Goal: Book appointment/travel/reservation

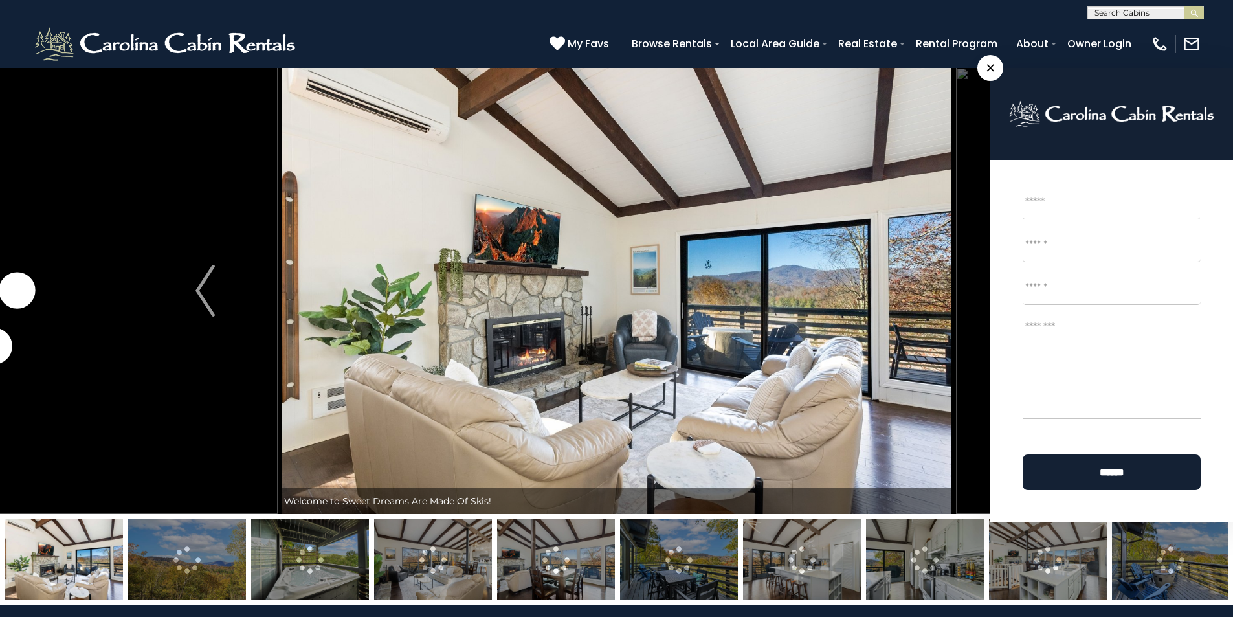
click at [1042, 328] on textarea "Message *" at bounding box center [1111, 367] width 178 height 104
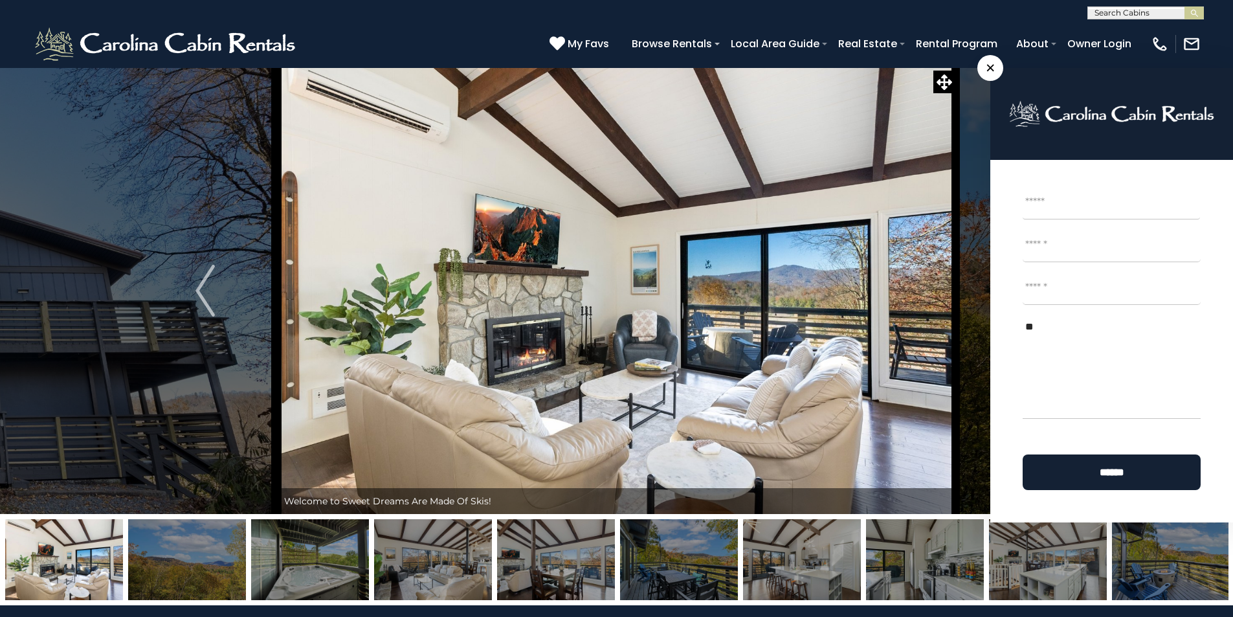
type textarea "**"
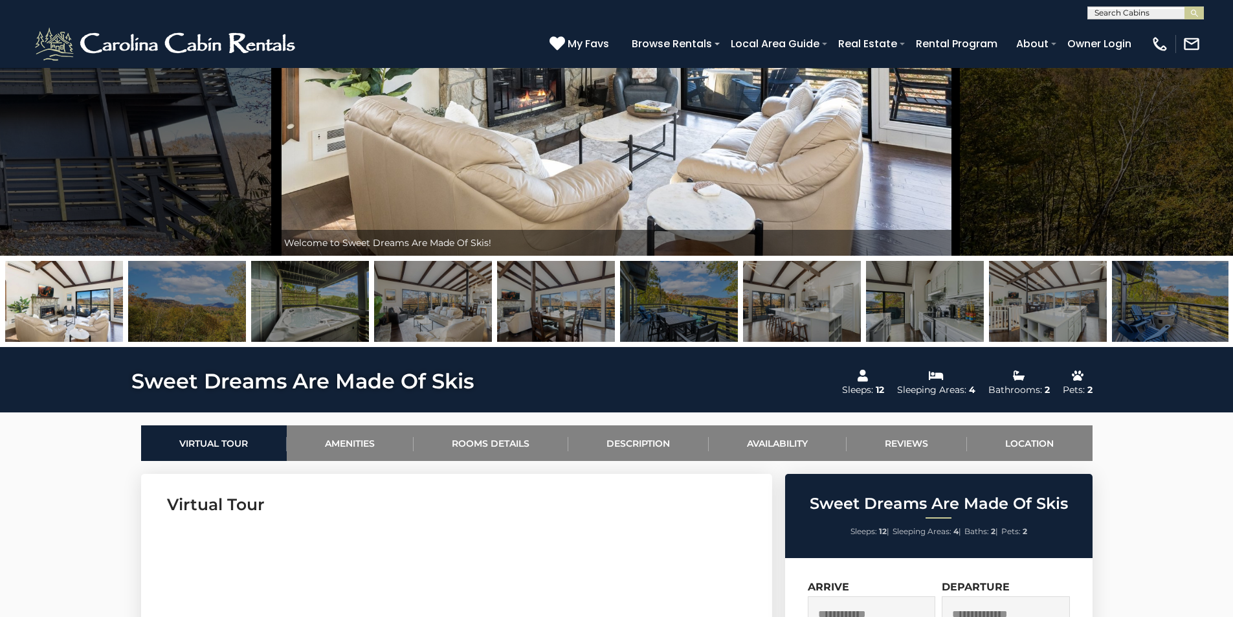
scroll to position [259, 0]
